Goal: Transaction & Acquisition: Book appointment/travel/reservation

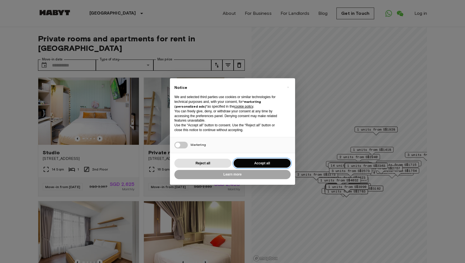
click at [260, 166] on button "Accept all" at bounding box center [262, 163] width 57 height 9
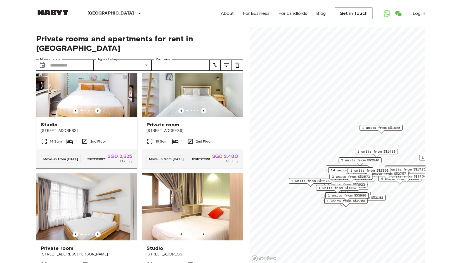
scroll to position [140, 0]
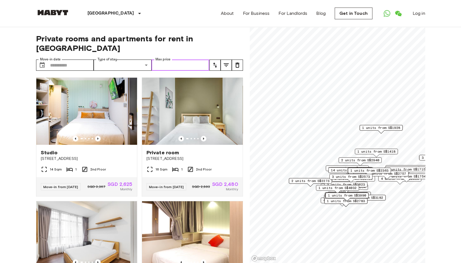
click at [174, 60] on input "Max price" at bounding box center [180, 65] width 58 height 11
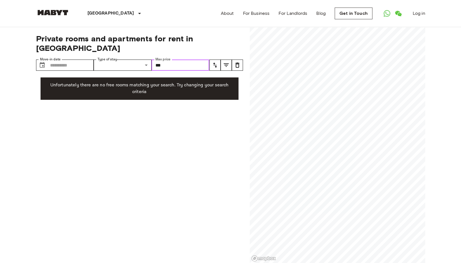
type input "****"
drag, startPoint x: 172, startPoint y: 56, endPoint x: 142, endPoint y: 56, distance: 30.2
click at [142, 60] on div "Move-in date ​ Move-in date Type of stay ​ Share Type Max price **** Max price" at bounding box center [122, 65] width 173 height 11
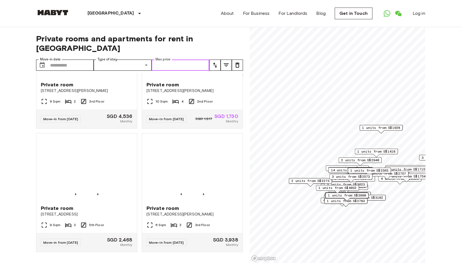
scroll to position [1034, 0]
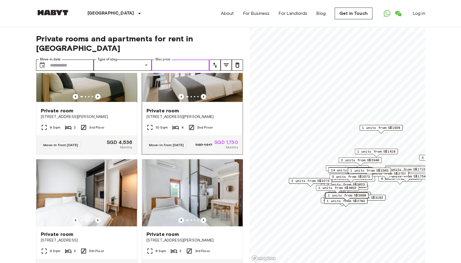
click at [201, 99] on icon "Previous image" at bounding box center [204, 97] width 6 height 6
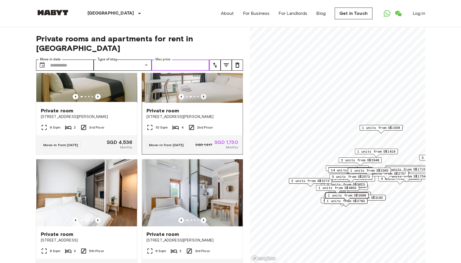
click at [201, 99] on icon "Previous image" at bounding box center [204, 97] width 6 height 6
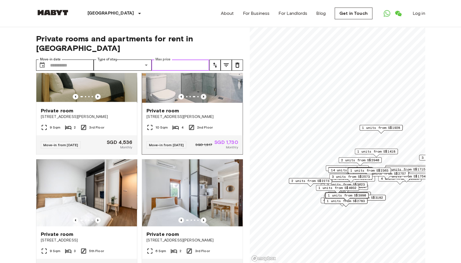
click at [201, 99] on icon "Previous image" at bounding box center [204, 97] width 6 height 6
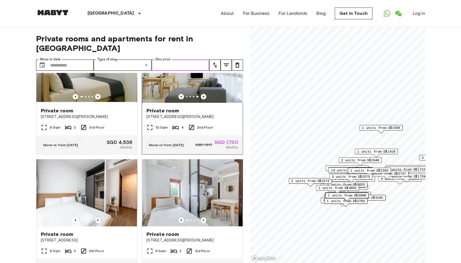
click at [201, 99] on icon "Previous image" at bounding box center [204, 97] width 6 height 6
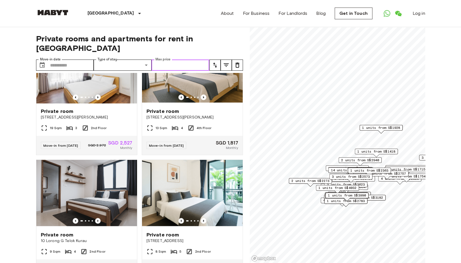
scroll to position [1555, 0]
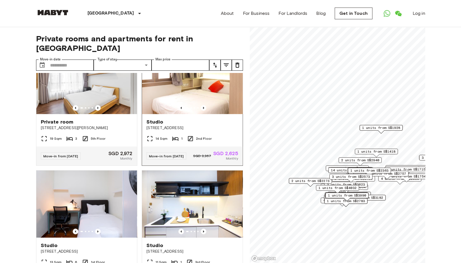
scroll to position [224, 0]
